Goal: Information Seeking & Learning: Understand process/instructions

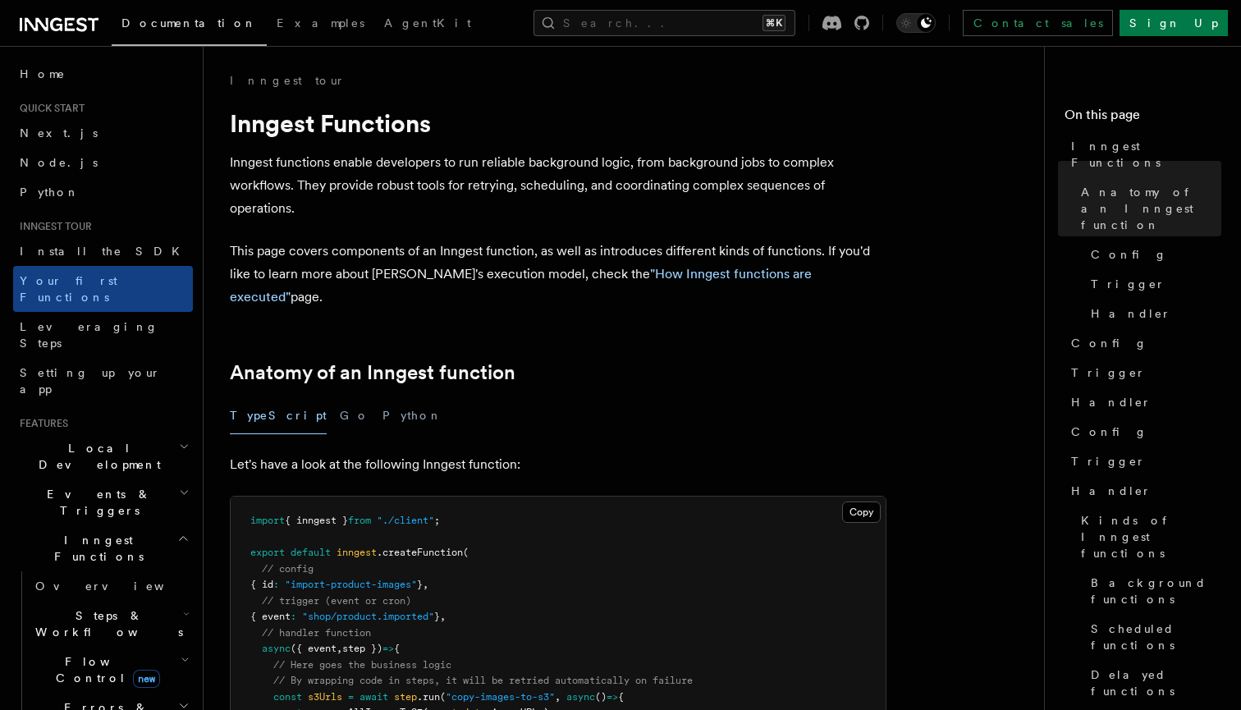
scroll to position [415, 0]
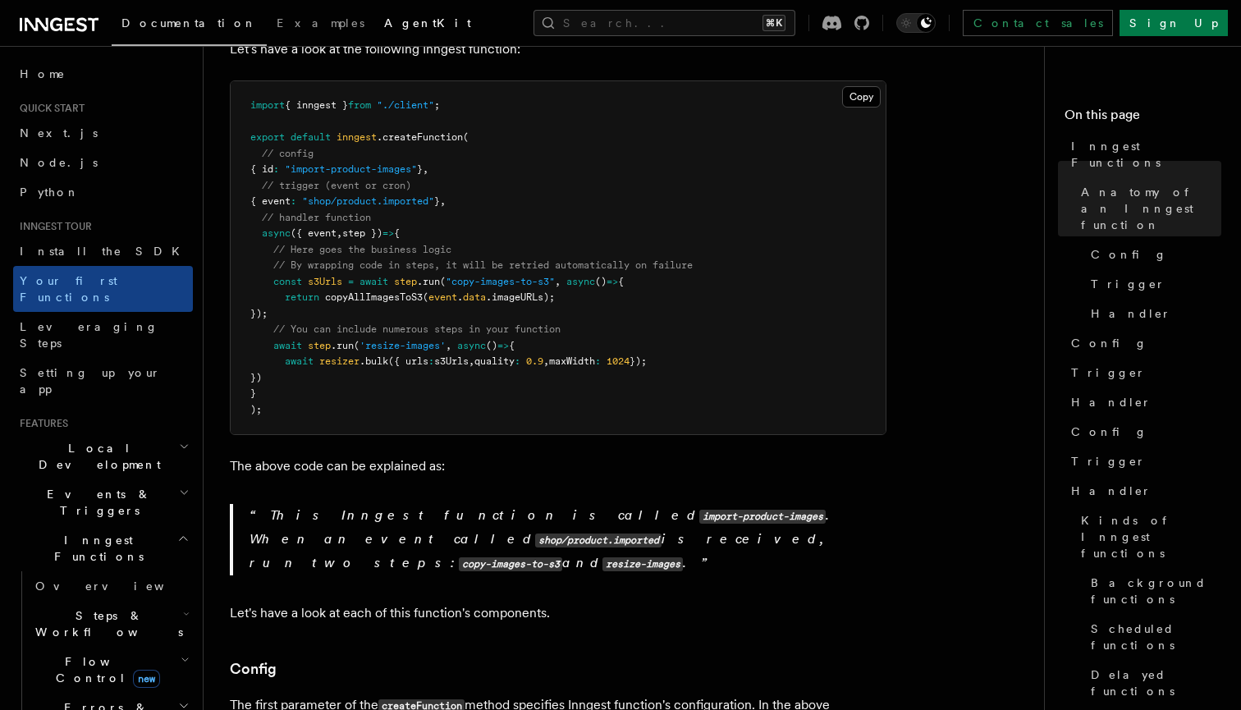
click at [384, 21] on span "AgentKit" at bounding box center [427, 22] width 87 height 13
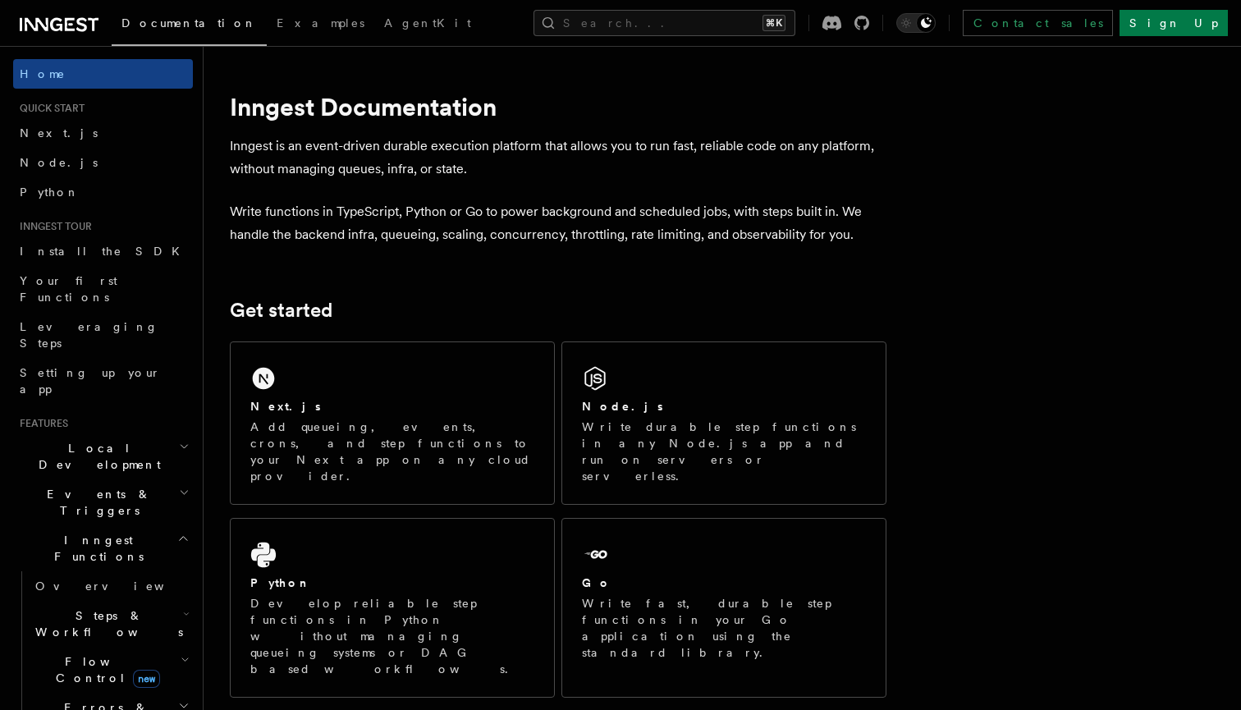
click at [690, 417] on div "Node.js Write durable step functions in any Node.js app and run on servers or s…" at bounding box center [724, 441] width 284 height 86
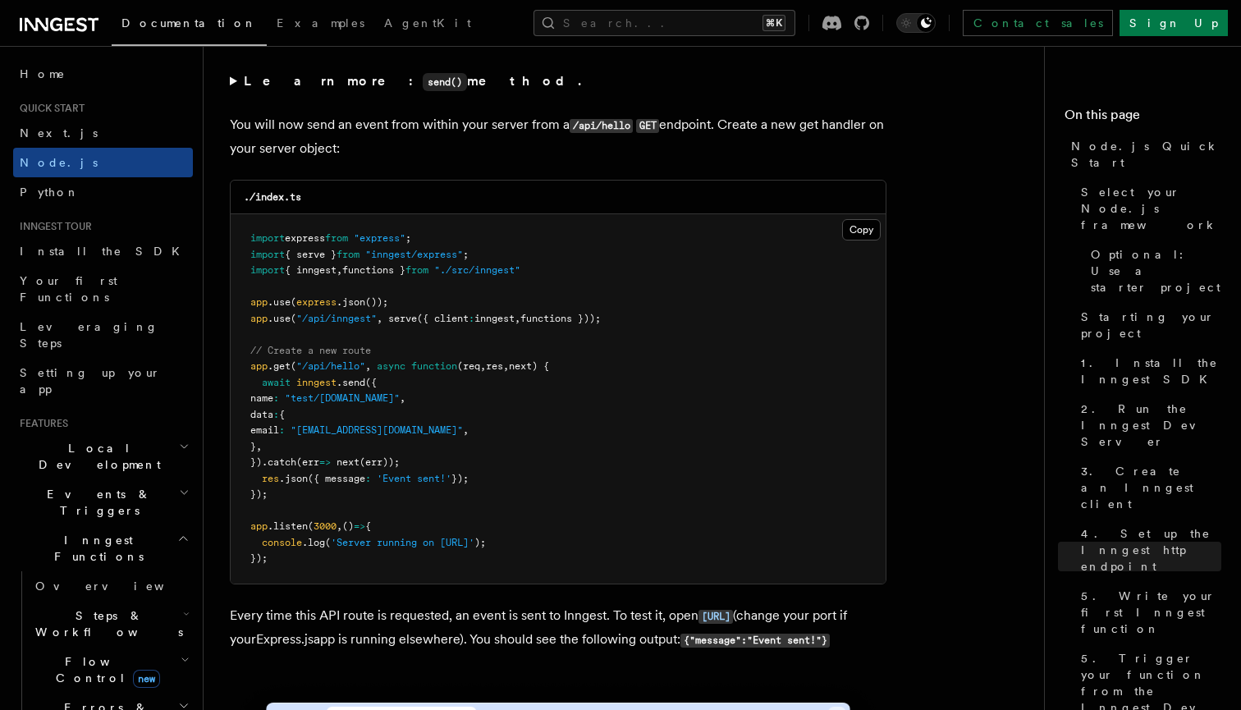
scroll to position [8633, 0]
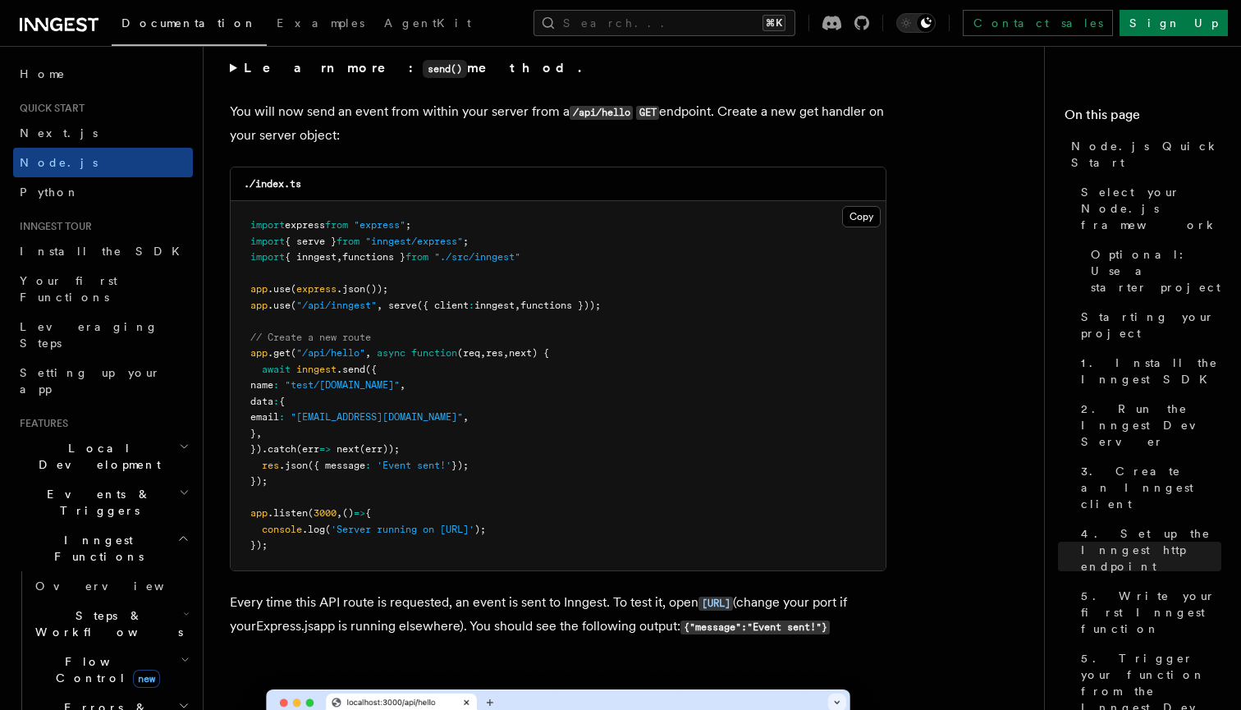
click at [482, 512] on pre "import express from "express" ; import { serve } from "inngest/express" ; impor…" at bounding box center [558, 385] width 655 height 369
click at [440, 491] on pre "import express from "express" ; import { serve } from "inngest/express" ; impor…" at bounding box center [558, 385] width 655 height 369
click at [456, 488] on pre "import express from "express" ; import { serve } from "inngest/express" ; impor…" at bounding box center [558, 385] width 655 height 369
